Goal: Task Accomplishment & Management: Complete application form

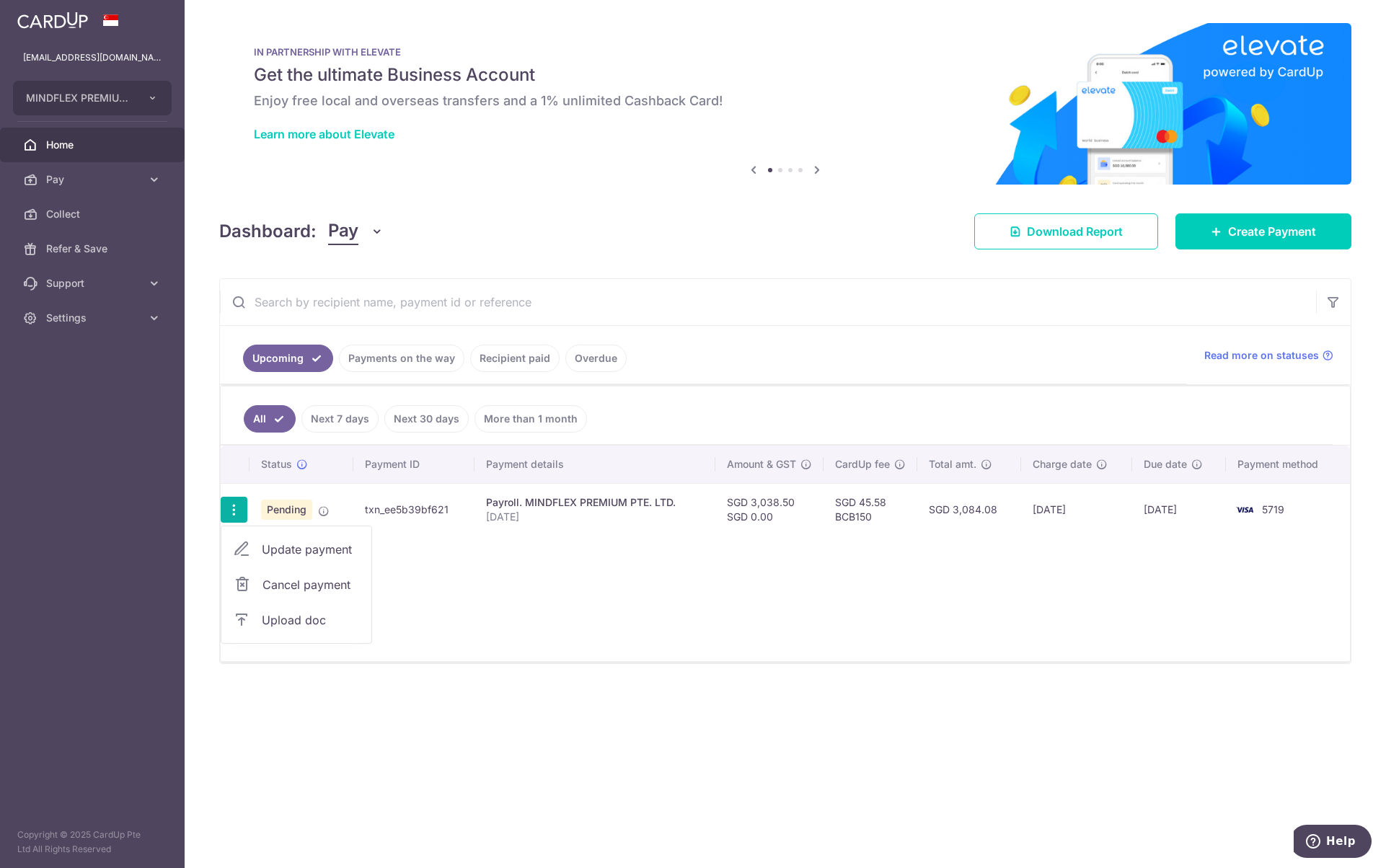
click at [285, 622] on span "Upload doc" at bounding box center [311, 620] width 98 height 17
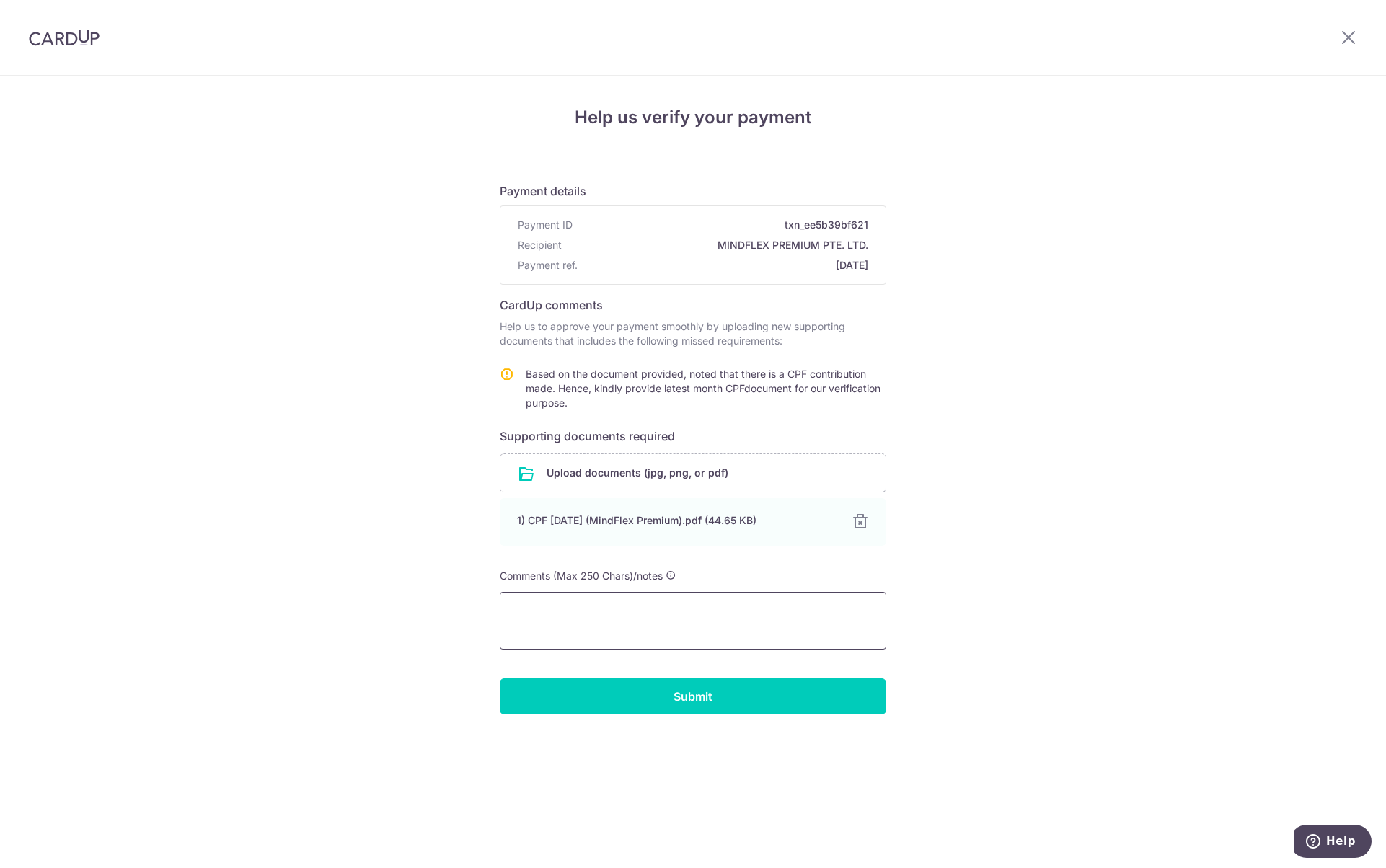
click at [657, 606] on textarea at bounding box center [693, 621] width 387 height 58
click at [657, 606] on textarea "To enrich screen reader interactions, please activate Accessibility in Grammarl…" at bounding box center [693, 621] width 387 height 58
paste textarea "hi apologies i missed out on the document, have added it in"
type textarea "hi apologies i missed out on the document, have added it in"
click at [610, 698] on input "Submit" at bounding box center [693, 697] width 387 height 36
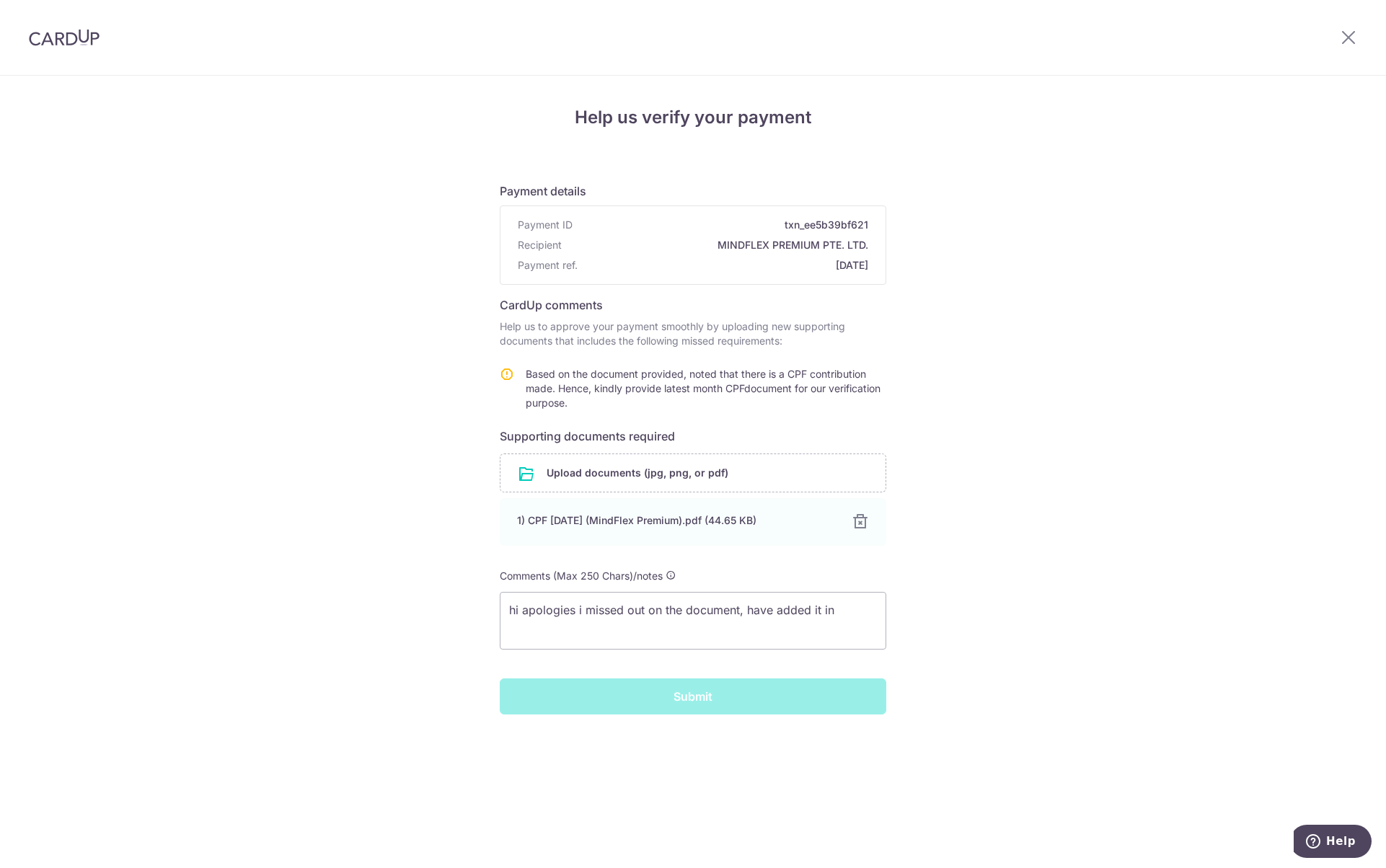
click at [609, 698] on div "Submit" at bounding box center [693, 697] width 404 height 36
